Goal: Task Accomplishment & Management: Manage account settings

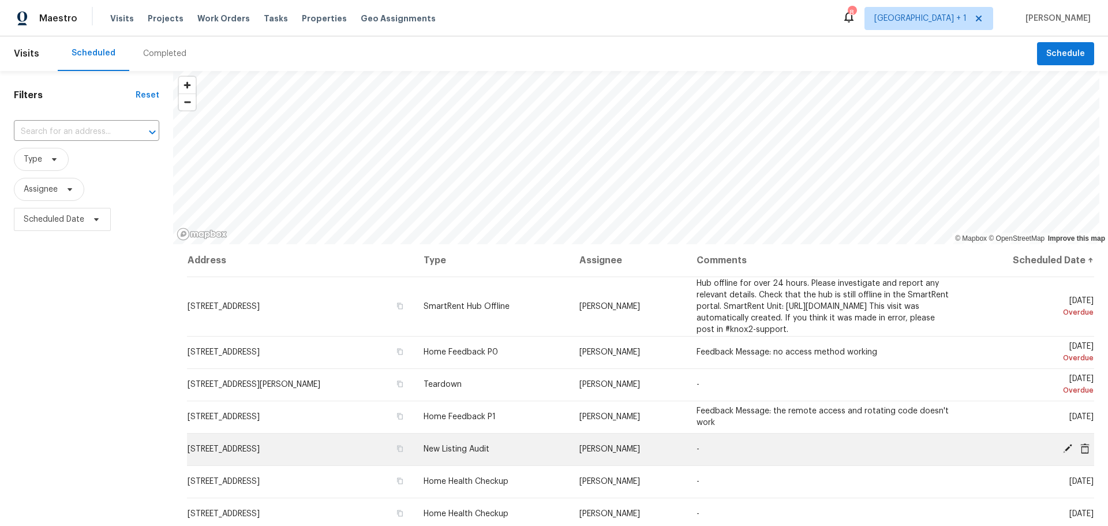
click at [1062, 453] on icon at bounding box center [1067, 448] width 10 height 10
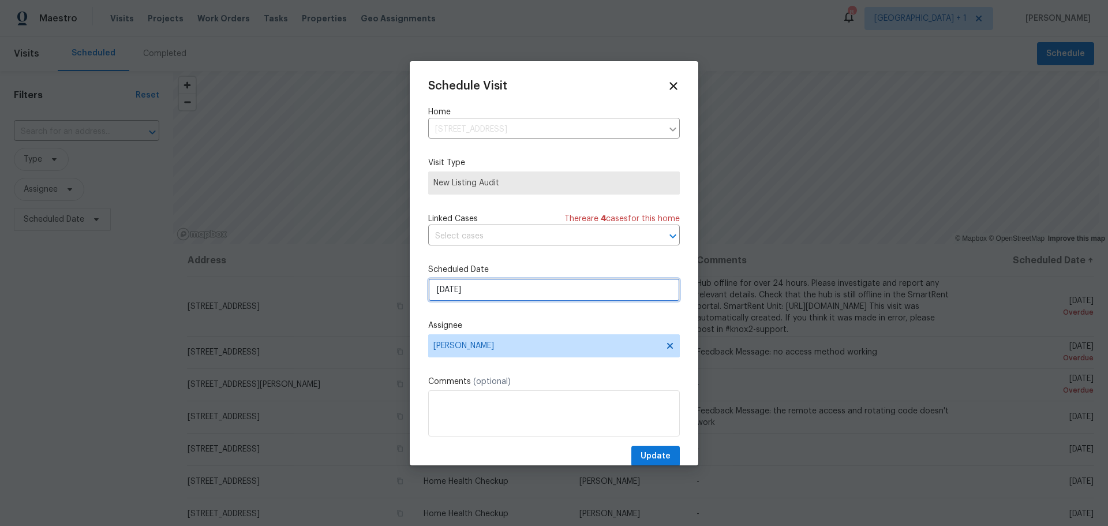
click at [458, 290] on input "[DATE]" at bounding box center [554, 289] width 252 height 23
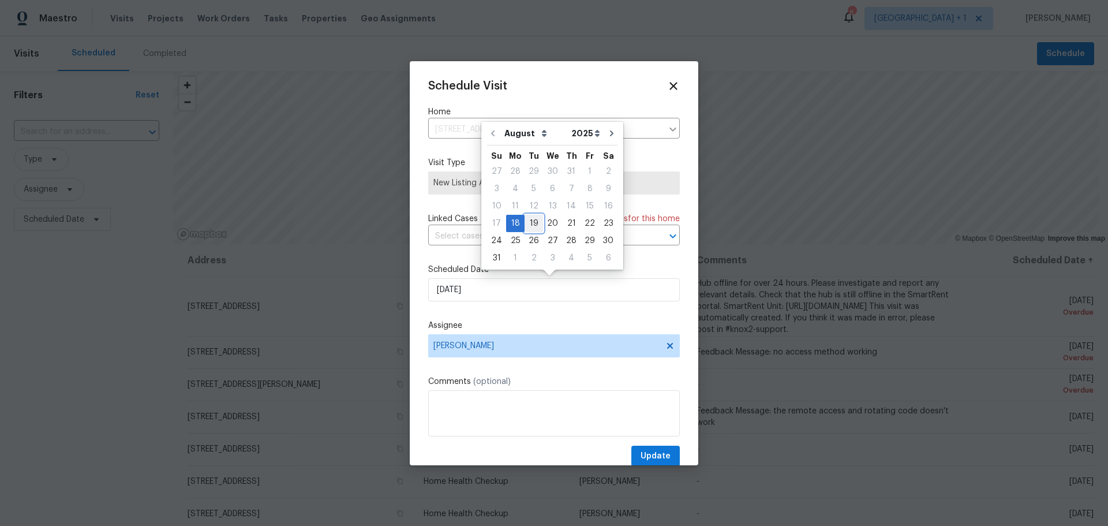
click at [536, 225] on div "19" at bounding box center [533, 223] width 18 height 16
type input "[DATE]"
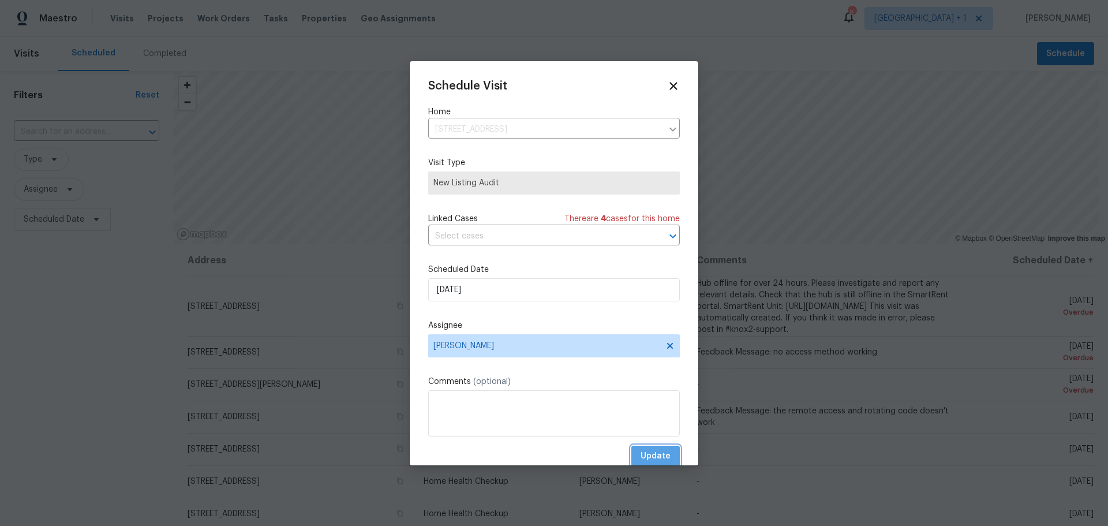
click at [644, 450] on span "Update" at bounding box center [655, 456] width 30 height 14
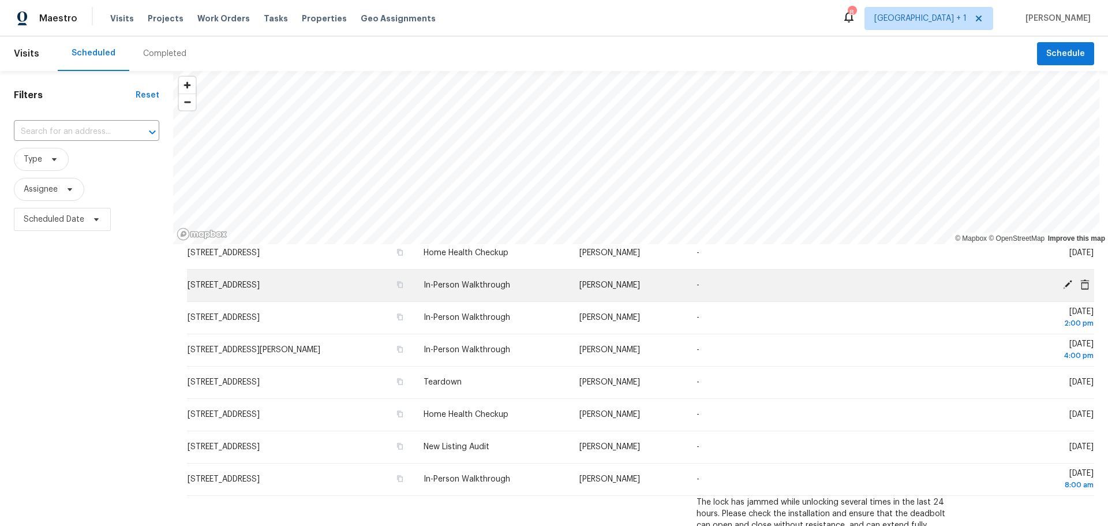
scroll to position [346, 0]
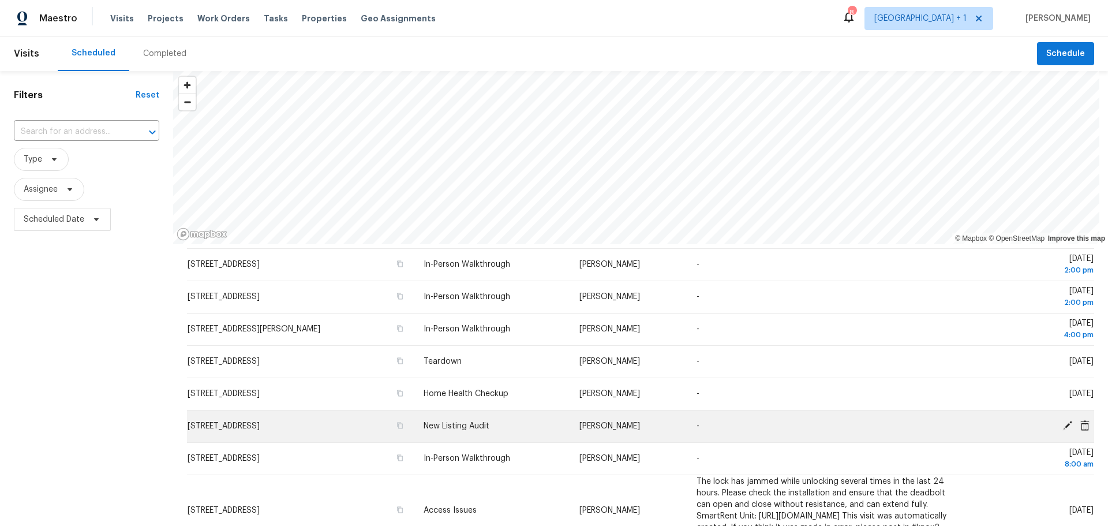
click at [1062, 430] on icon at bounding box center [1067, 425] width 10 height 10
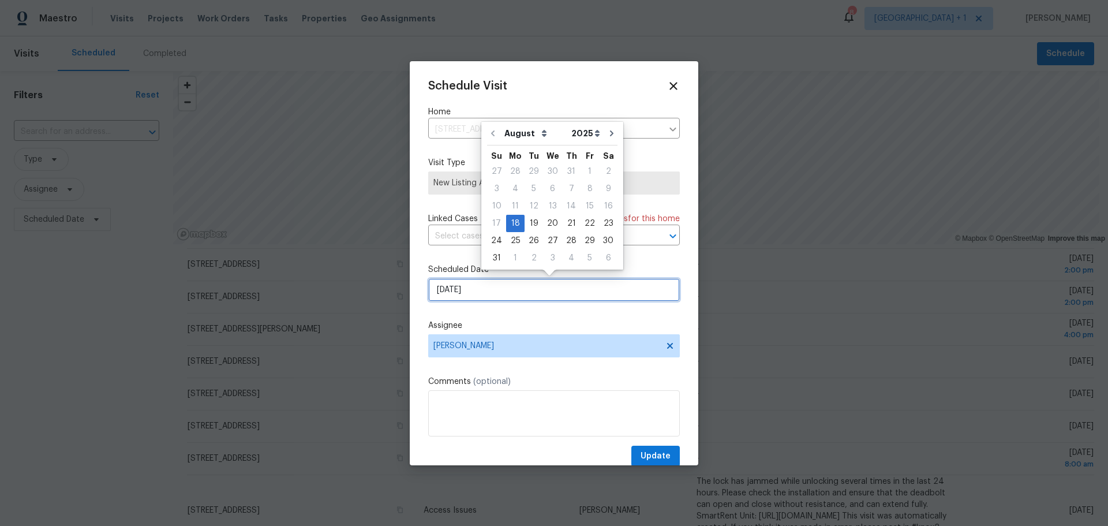
click at [483, 292] on input "[DATE]" at bounding box center [554, 289] width 252 height 23
click at [528, 219] on div "19" at bounding box center [533, 223] width 18 height 16
type input "[DATE]"
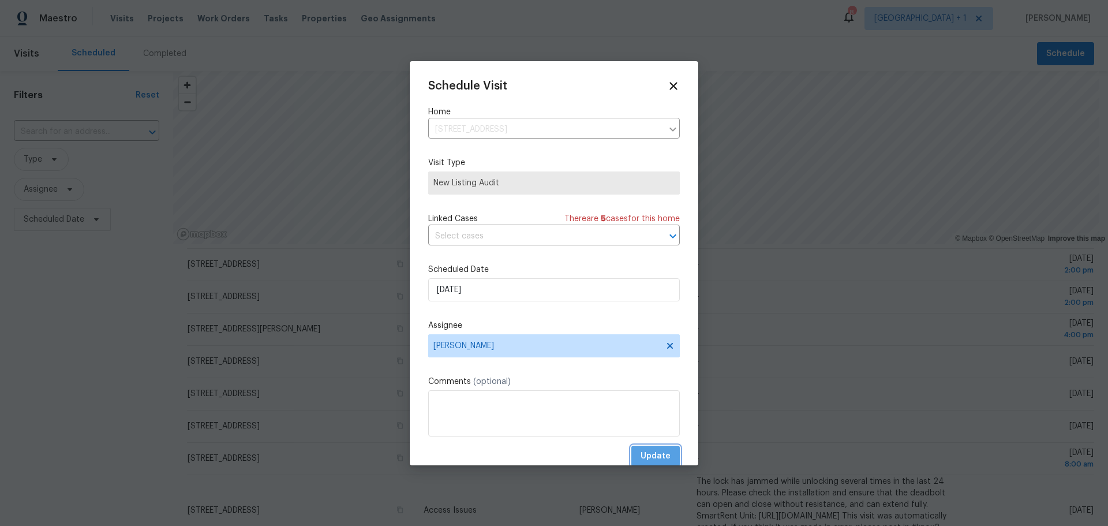
click at [646, 449] on span "Update" at bounding box center [655, 456] width 30 height 14
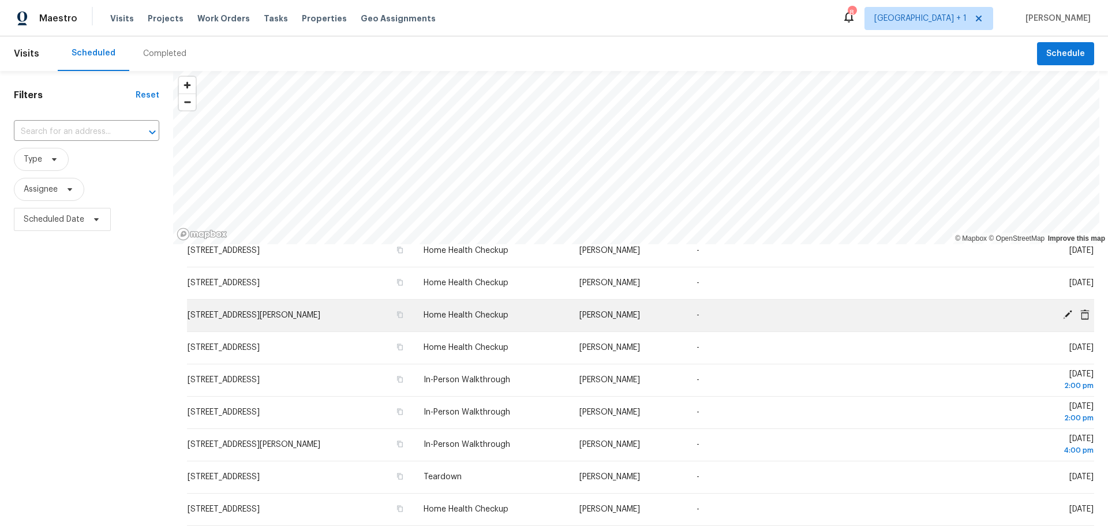
scroll to position [173, 0]
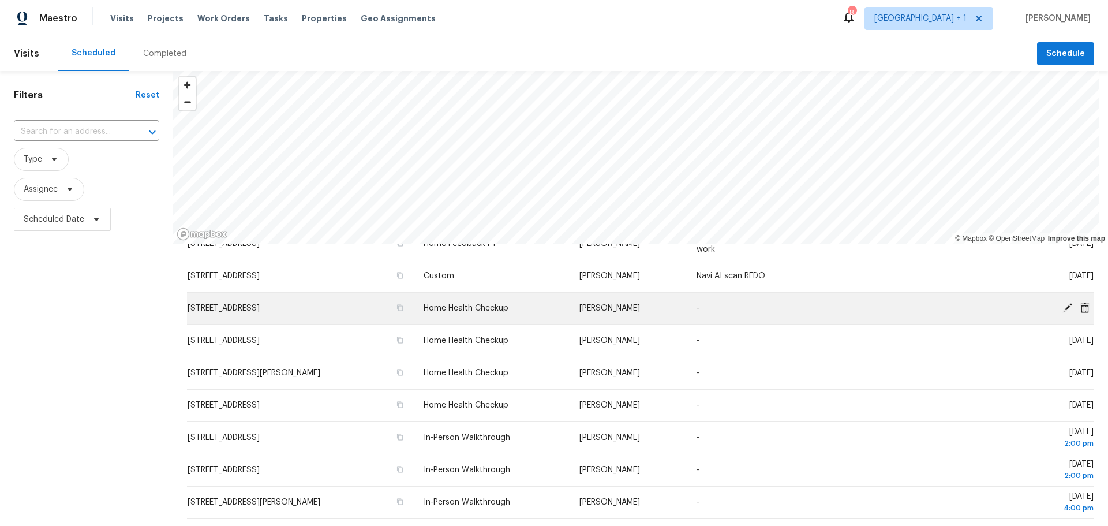
click at [1062, 313] on icon at bounding box center [1067, 307] width 10 height 10
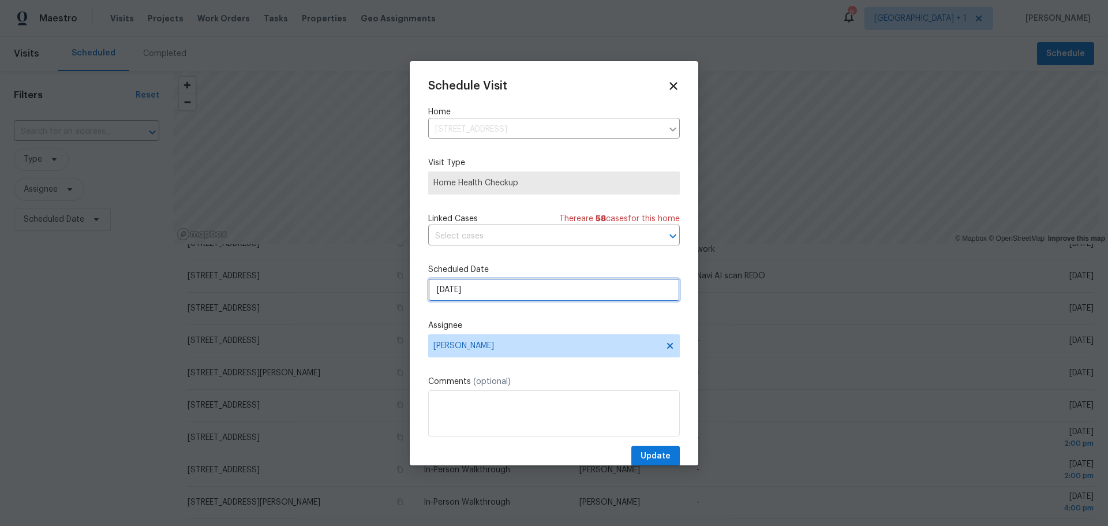
click at [506, 291] on input "[DATE]" at bounding box center [554, 289] width 252 height 23
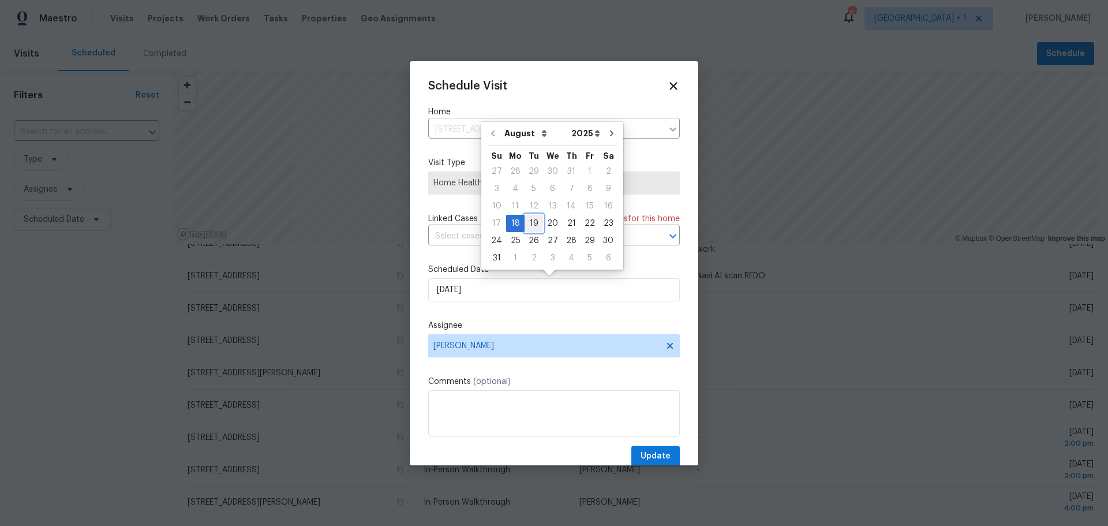
click at [527, 219] on div "19" at bounding box center [533, 223] width 18 height 16
type input "[DATE]"
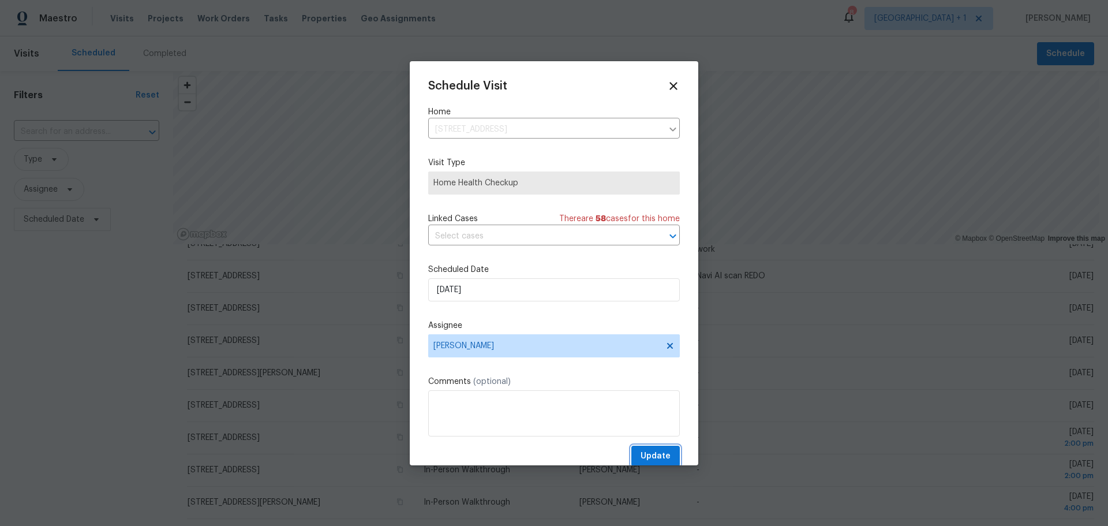
click at [640, 452] on span "Update" at bounding box center [655, 456] width 30 height 14
